Goal: Find specific page/section: Find specific page/section

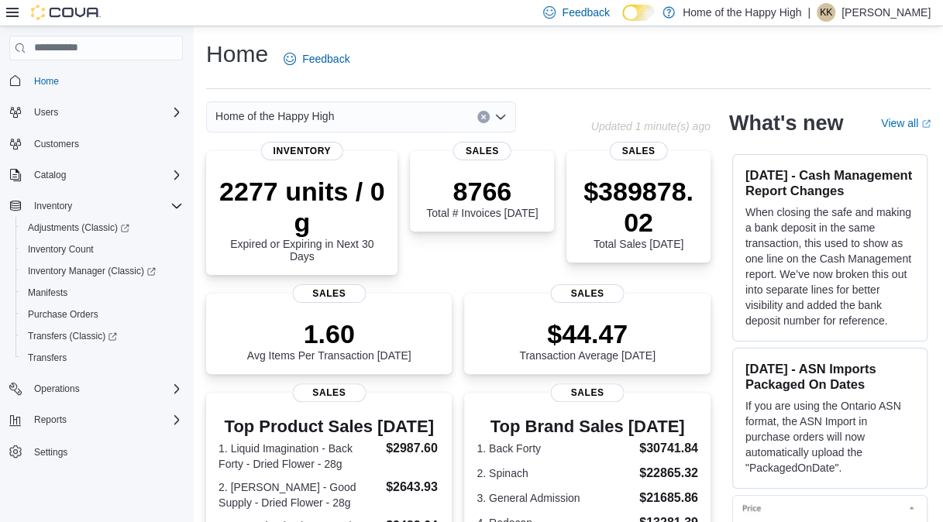
click at [500, 114] on icon "Open list of options" at bounding box center [500, 117] width 12 height 12
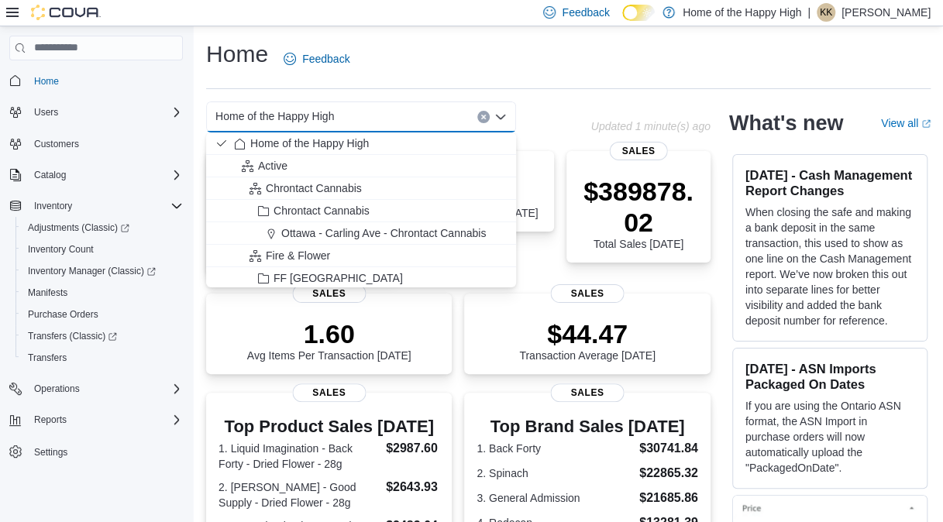
click at [500, 114] on icon "Close list of options" at bounding box center [500, 117] width 12 height 12
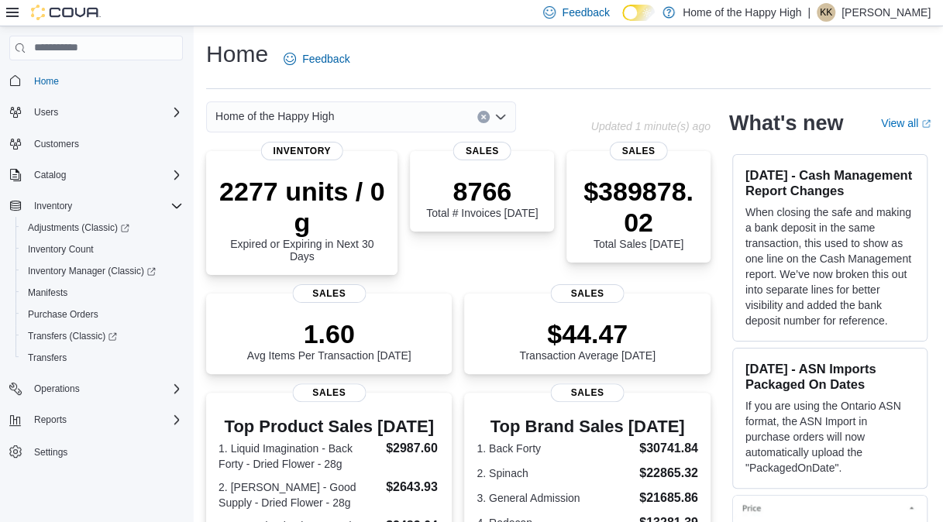
click at [14, 8] on icon at bounding box center [12, 12] width 12 height 9
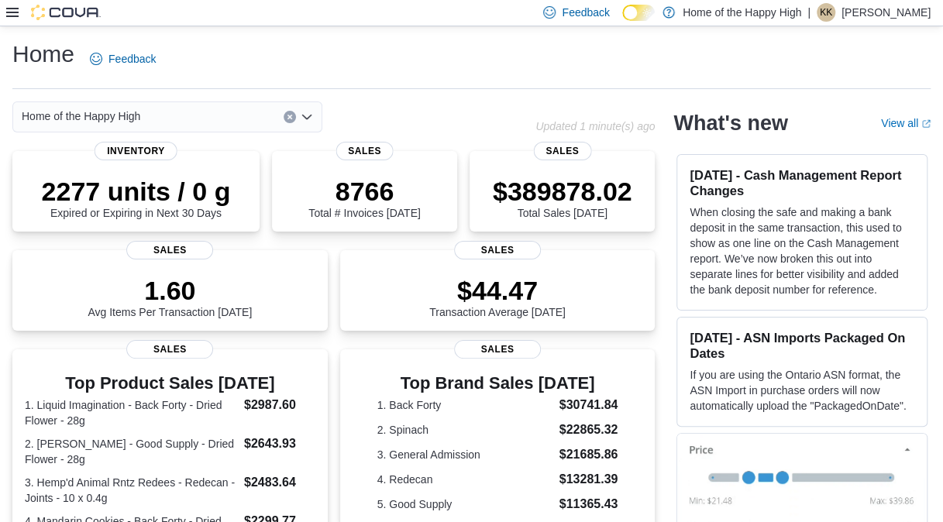
click at [305, 116] on icon "Open list of options" at bounding box center [306, 116] width 9 height 5
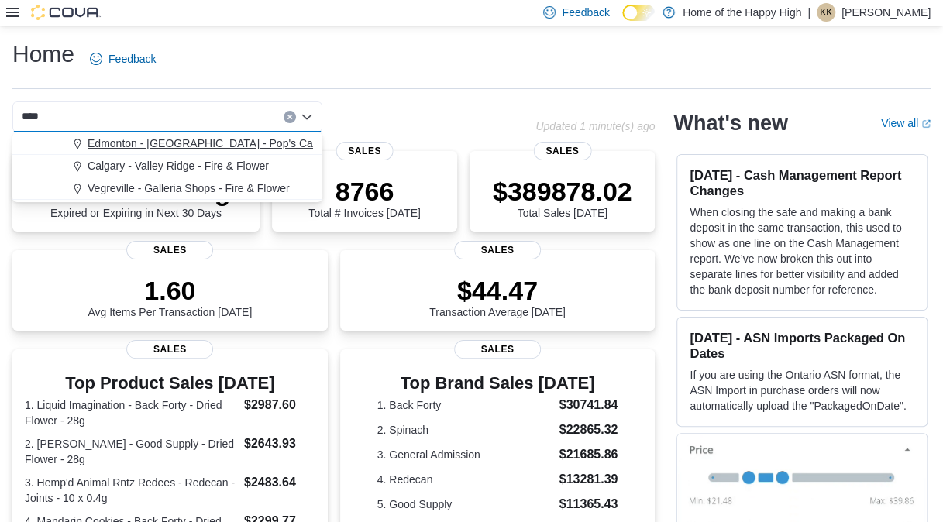
type input "****"
click at [214, 142] on span "Edmonton - [GEOGRAPHIC_DATA] - Pop's Cannabis" at bounding box center [216, 143] width 257 height 15
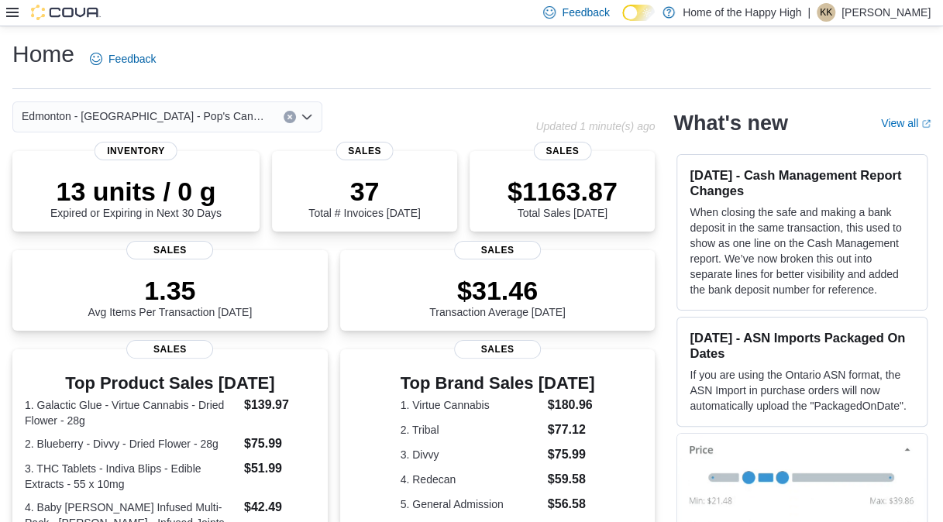
click at [13, 12] on icon at bounding box center [12, 12] width 12 height 9
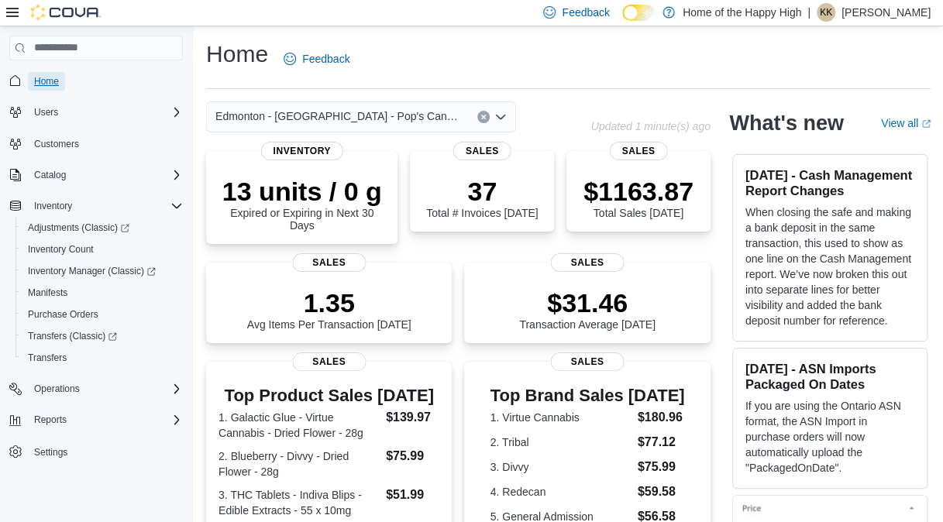
click at [54, 88] on span "Home" at bounding box center [46, 81] width 25 height 19
click at [649, 74] on div "Home Feedback" at bounding box center [568, 59] width 724 height 40
